Goal: Information Seeking & Learning: Learn about a topic

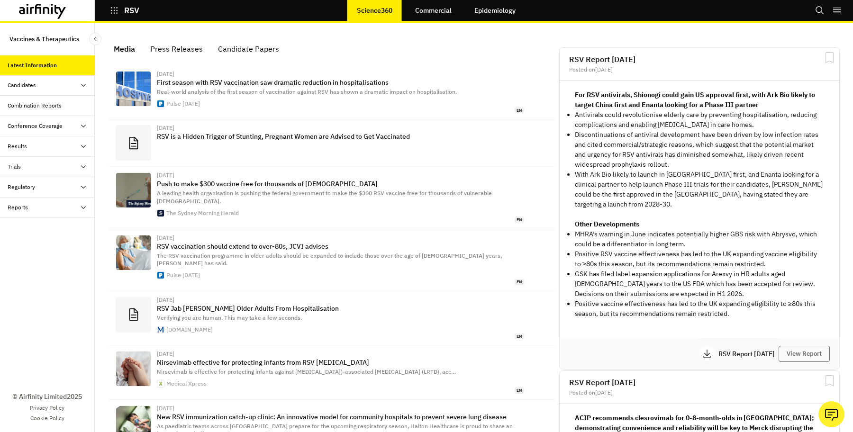
scroll to position [601, 284]
click at [113, 13] on icon "button" at bounding box center [114, 10] width 9 height 9
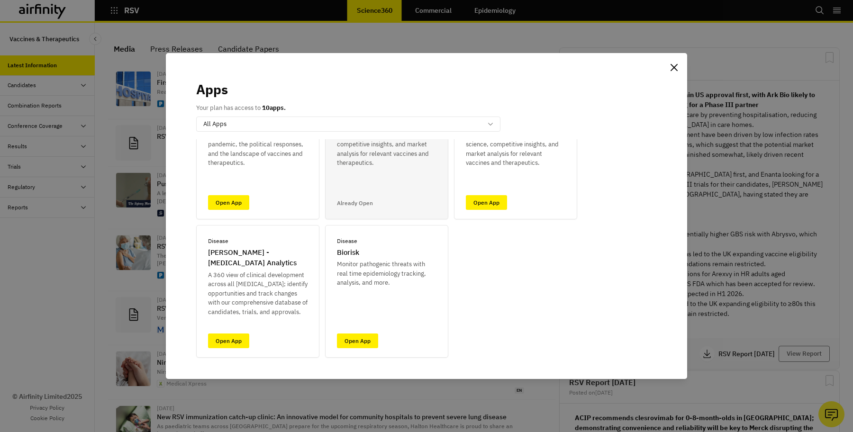
scroll to position [96, 0]
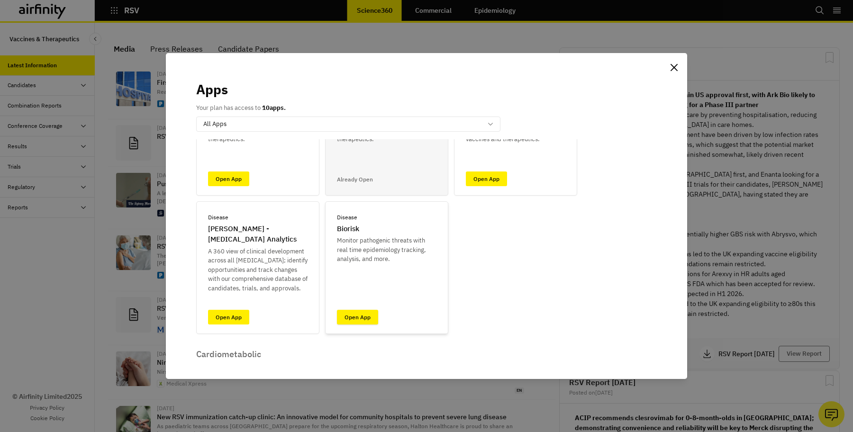
click at [351, 317] on link "Open App" at bounding box center [357, 317] width 41 height 15
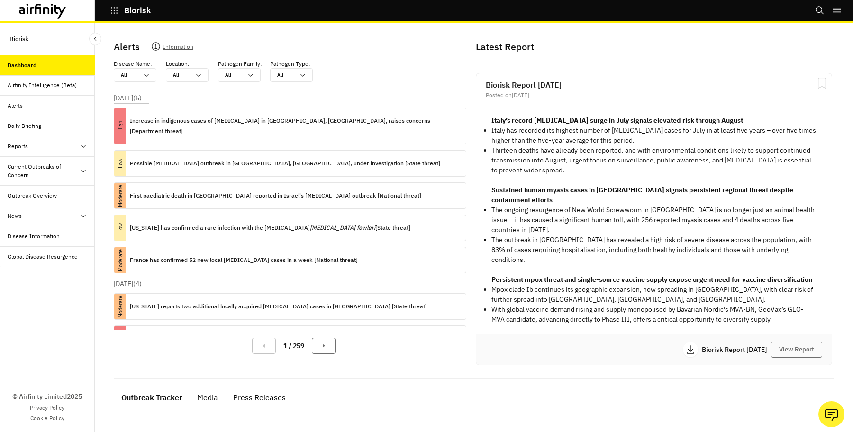
click at [40, 144] on div "Reports" at bounding box center [51, 146] width 87 height 9
click at [39, 209] on div "Current Outbreaks of Concern" at bounding box center [44, 211] width 72 height 17
click at [37, 236] on div "Avian Influenza" at bounding box center [37, 236] width 45 height 9
